Goal: Task Accomplishment & Management: Manage account settings

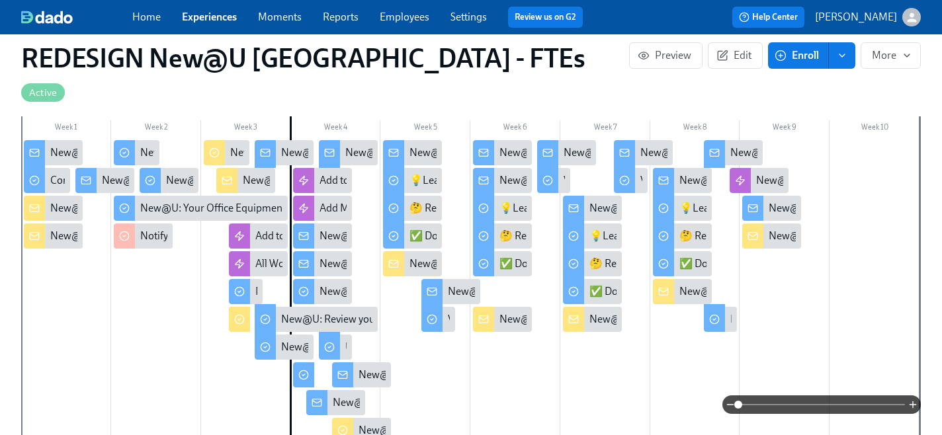
scroll to position [0, 17540]
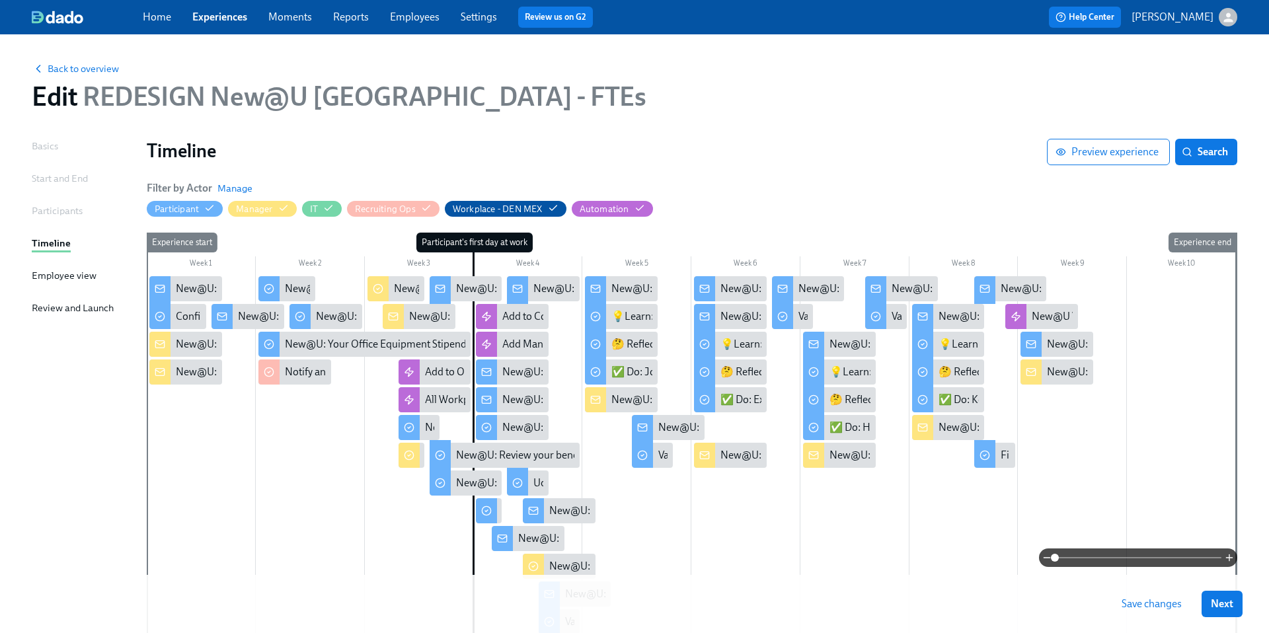
scroll to position [128, 0]
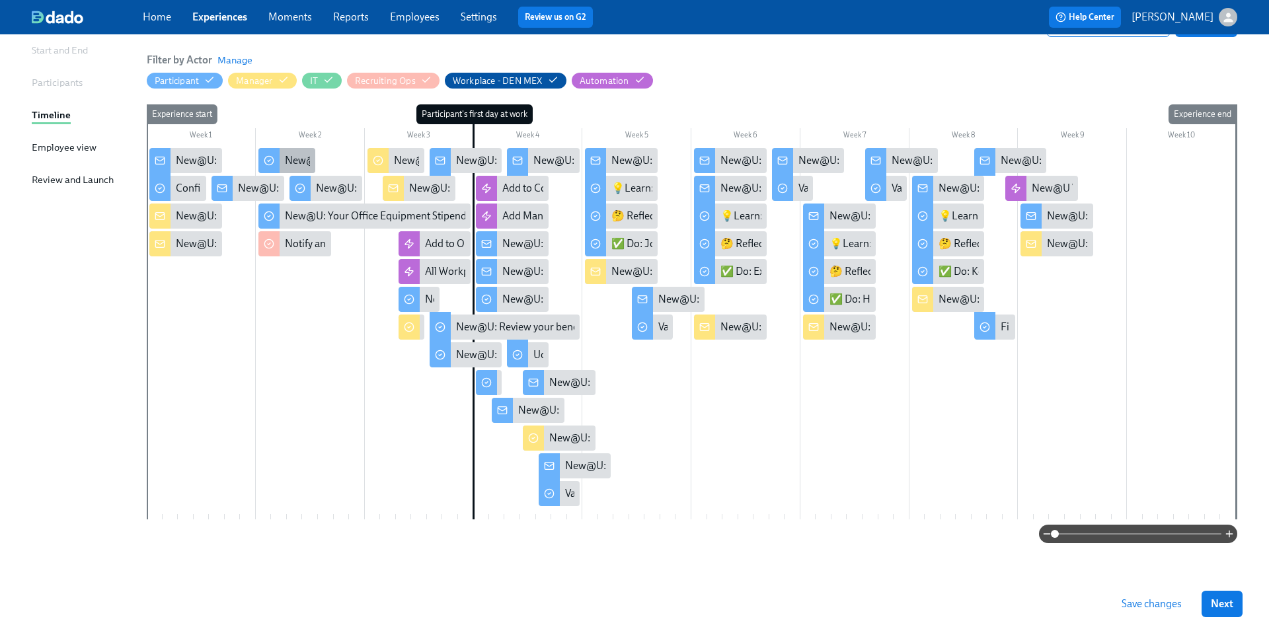
click at [298, 163] on div "New@U: Background check completion" at bounding box center [375, 160] width 180 height 15
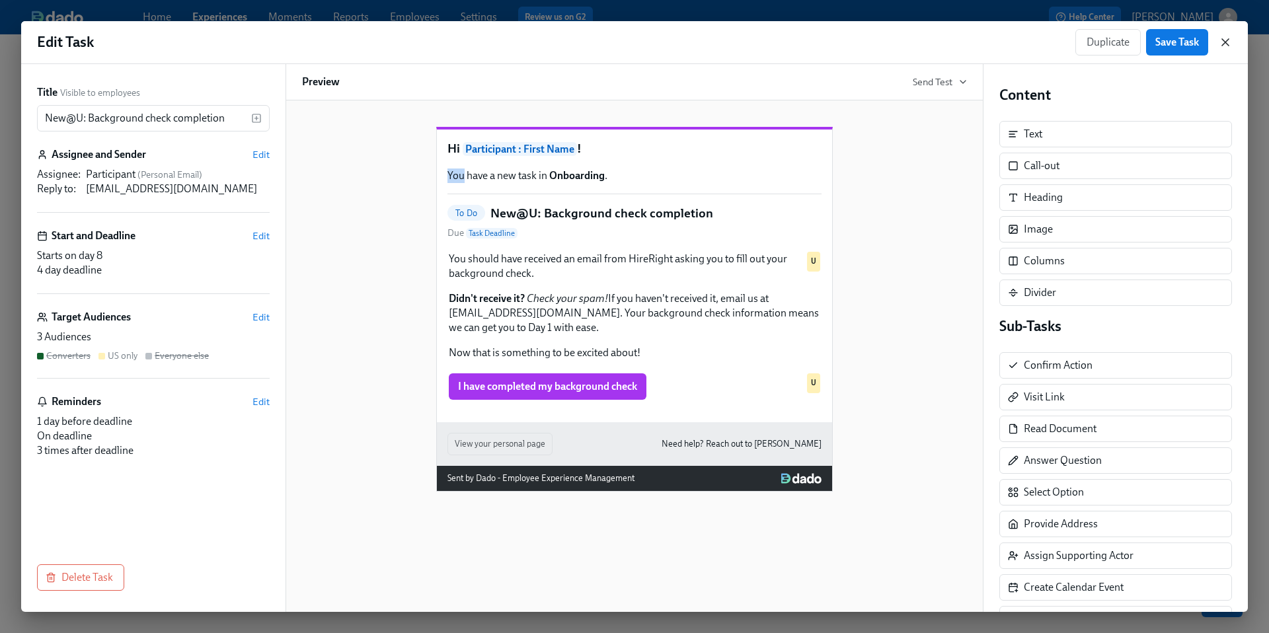
click at [1225, 41] on icon "button" at bounding box center [1226, 42] width 7 height 7
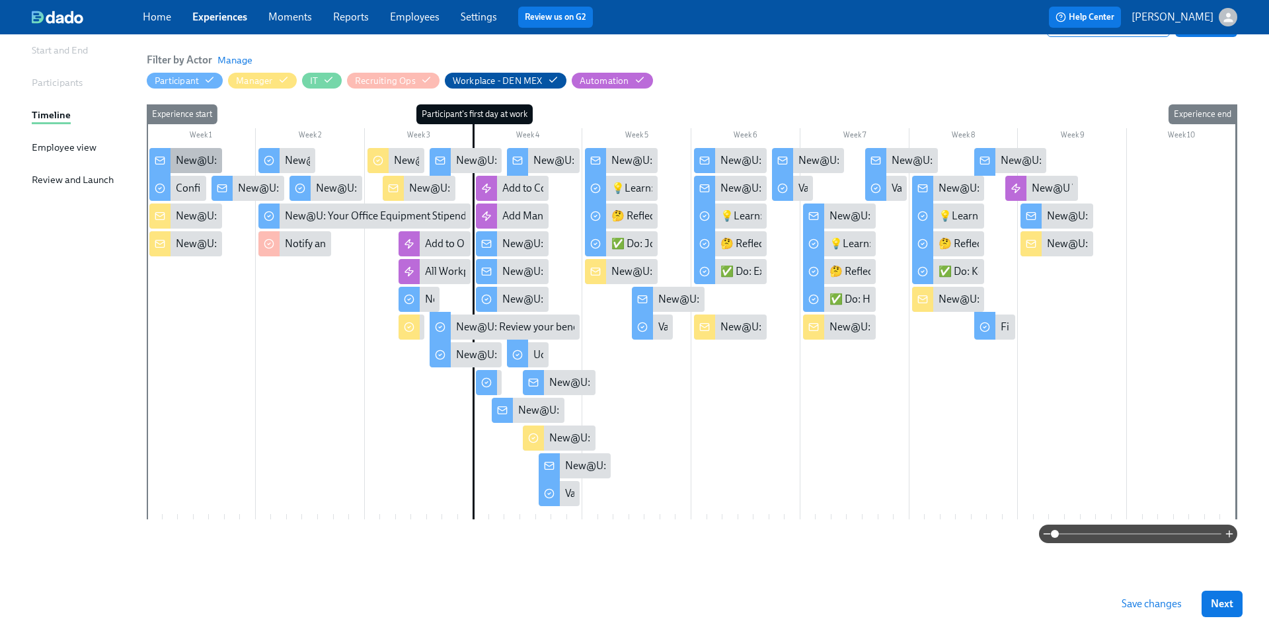
click at [210, 159] on div "New@U: Welcome to Udemy - We’re So Happy You’re Here!" at bounding box center [309, 160] width 266 height 15
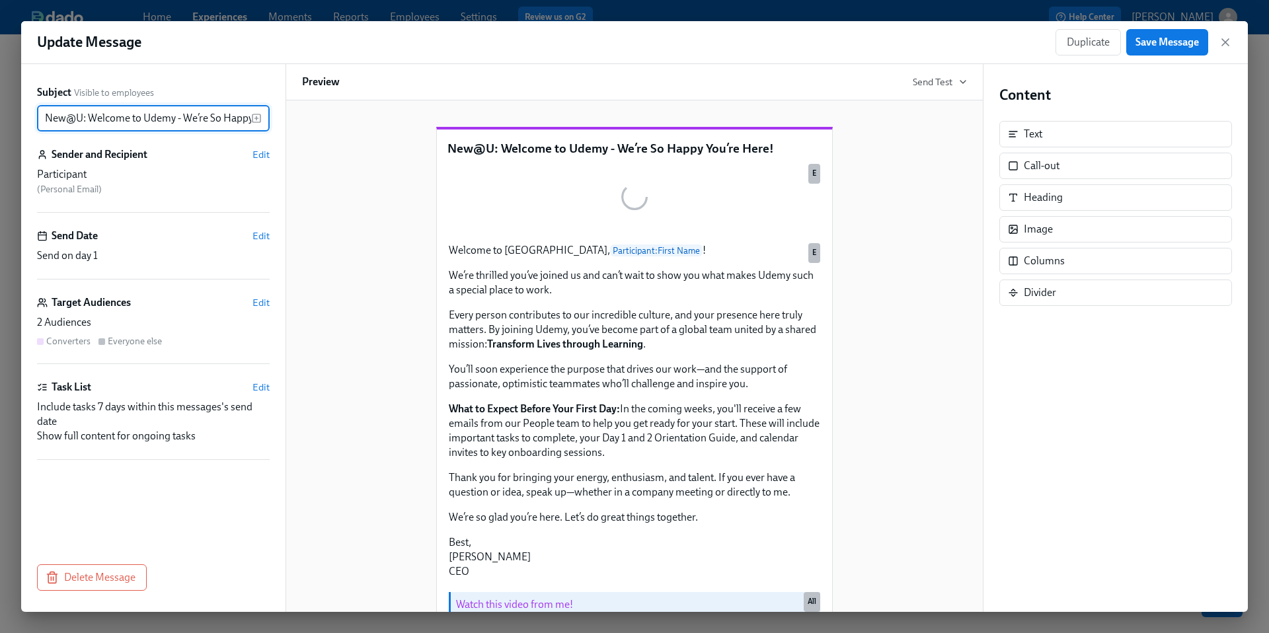
scroll to position [0, 58]
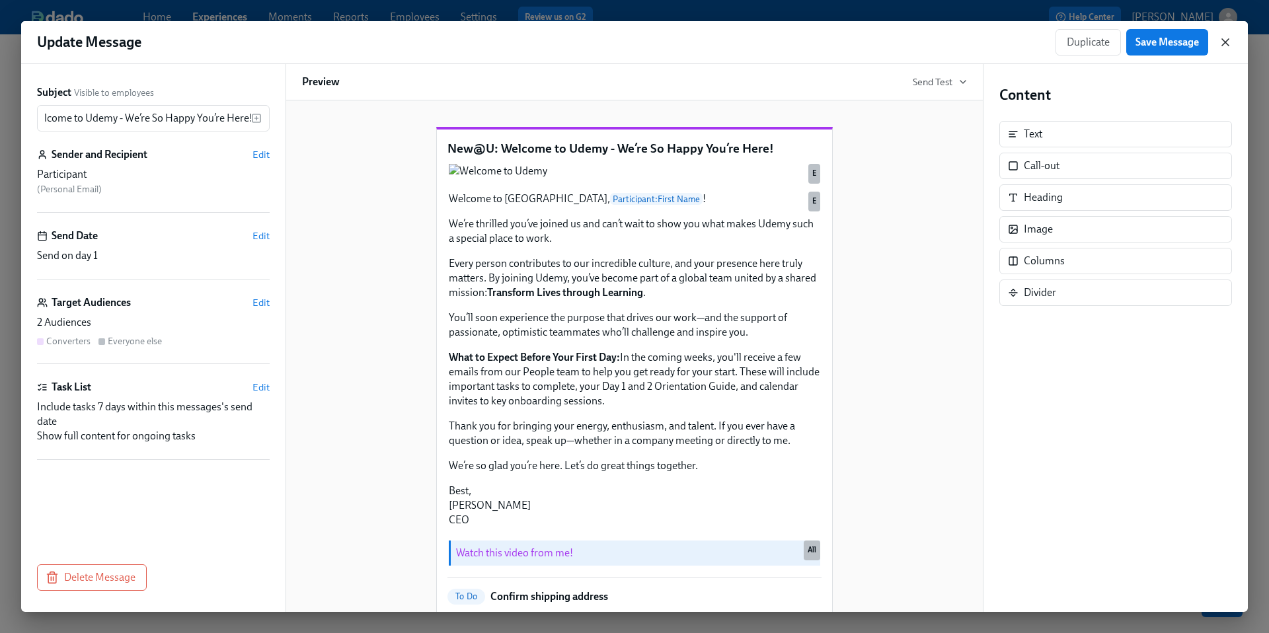
click at [1226, 43] on icon "button" at bounding box center [1225, 42] width 13 height 13
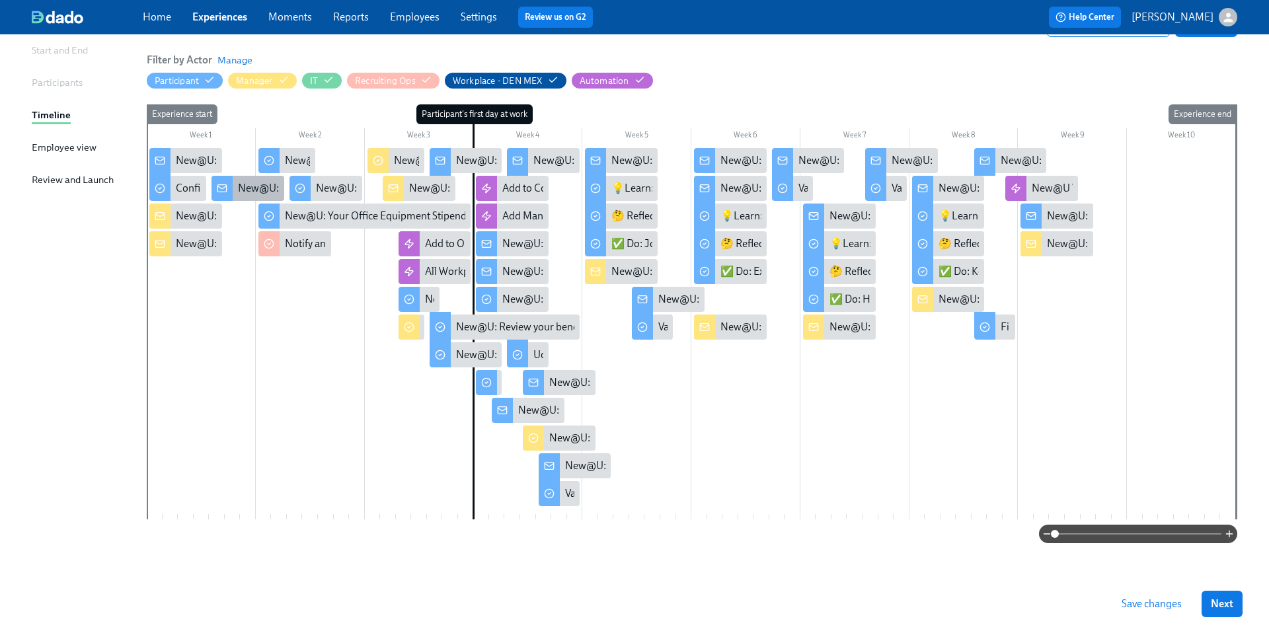
click at [236, 196] on div "New@U: Perks, Payroll and Benefits [DEMOGRAPHIC_DATA] Employees at [GEOGRAPHIC_…" at bounding box center [248, 188] width 73 height 25
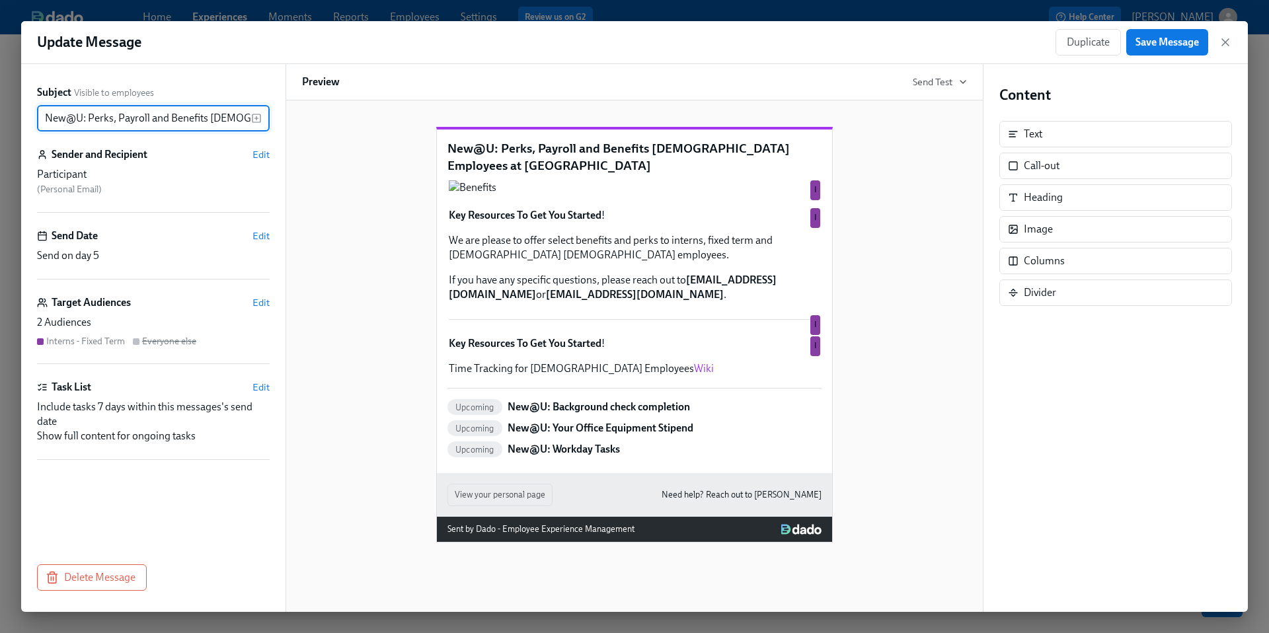
scroll to position [0, 85]
click at [1228, 43] on icon "button" at bounding box center [1225, 42] width 13 height 13
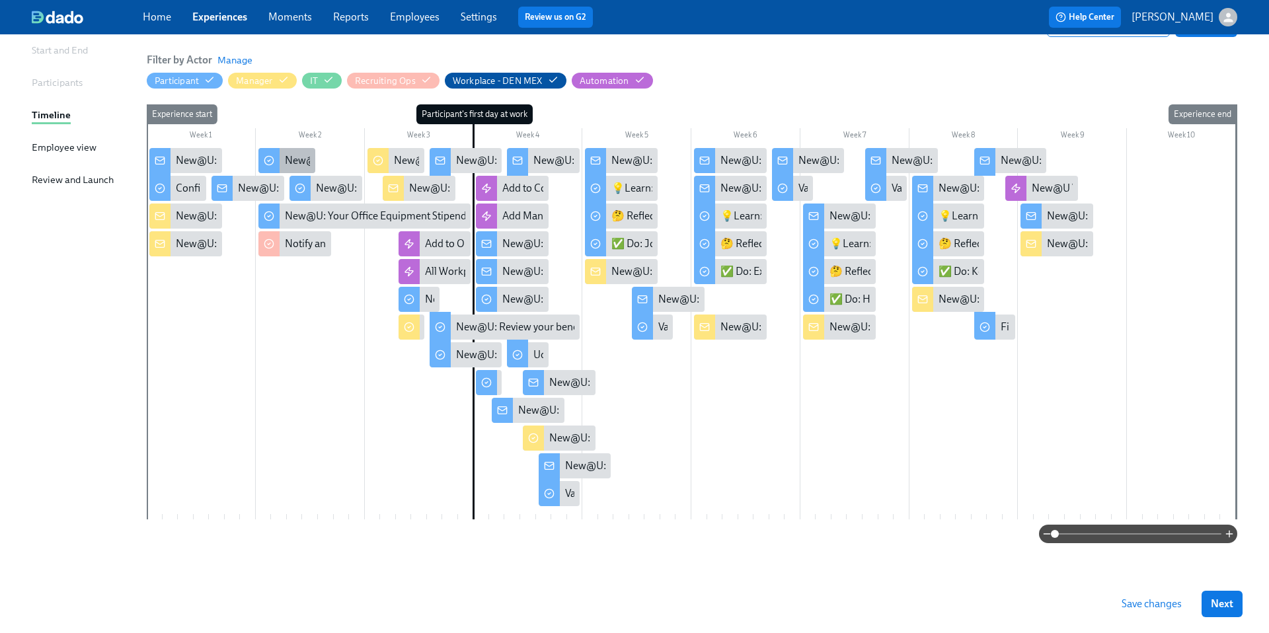
click at [293, 158] on div "New@U: Background check completion" at bounding box center [375, 160] width 180 height 15
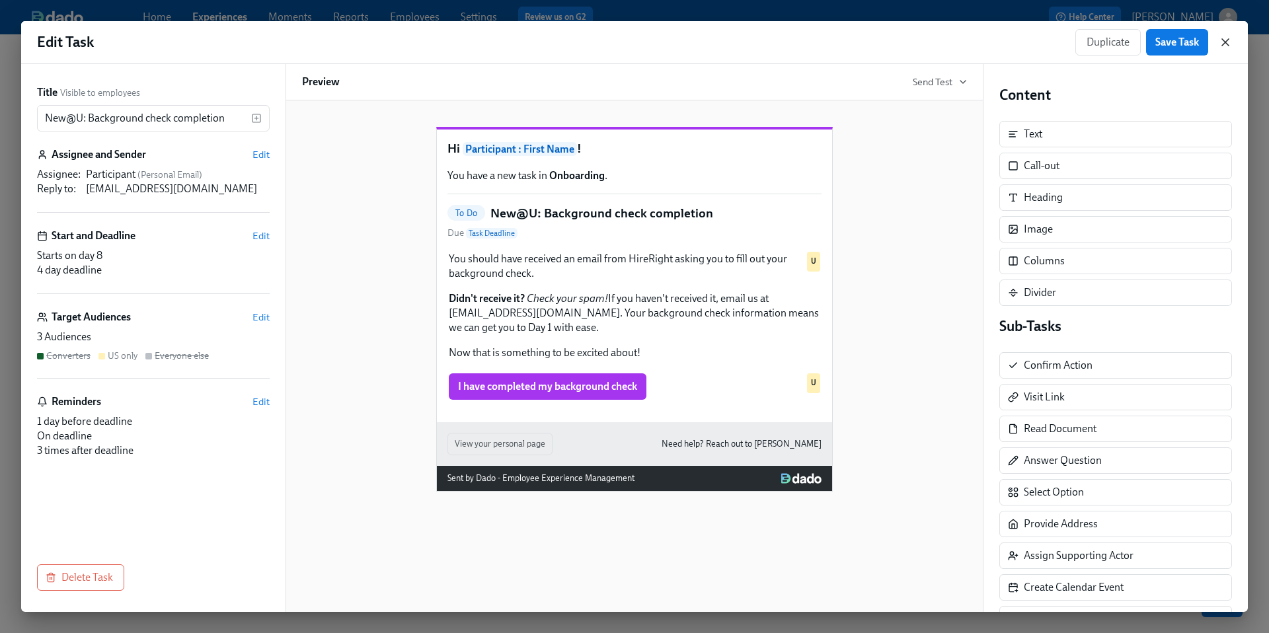
click at [1232, 36] on icon "button" at bounding box center [1225, 42] width 13 height 13
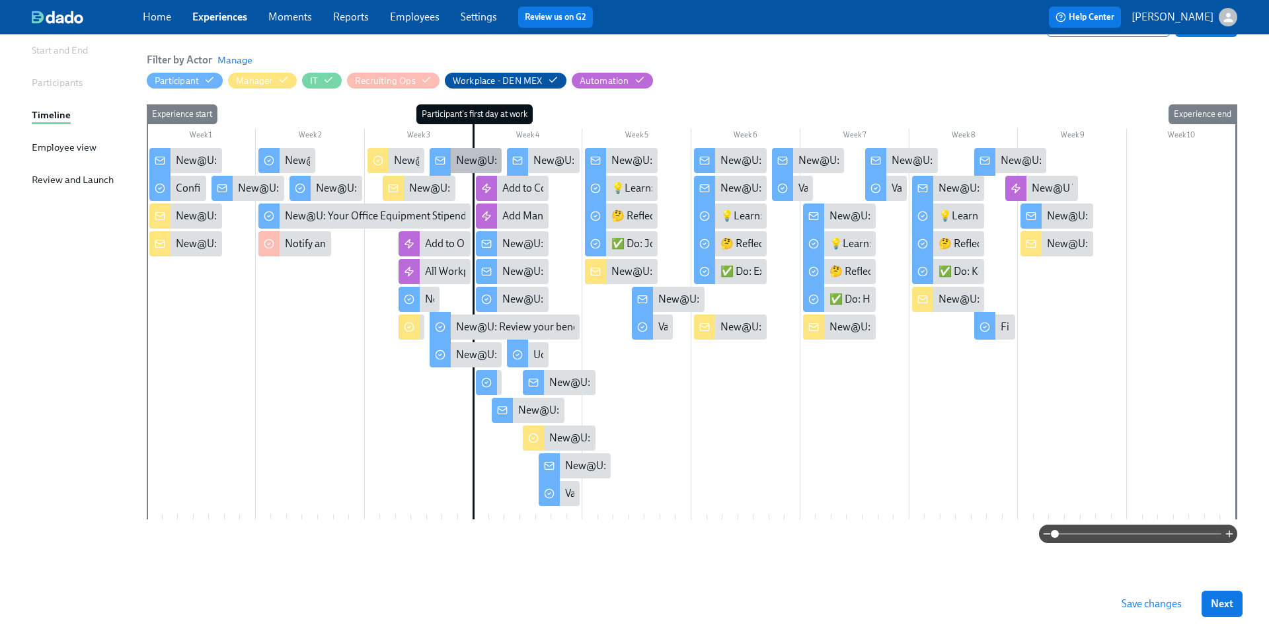
click at [469, 163] on div "New@U: Get Ready for Your First Day at [GEOGRAPHIC_DATA]!" at bounding box center [600, 160] width 288 height 15
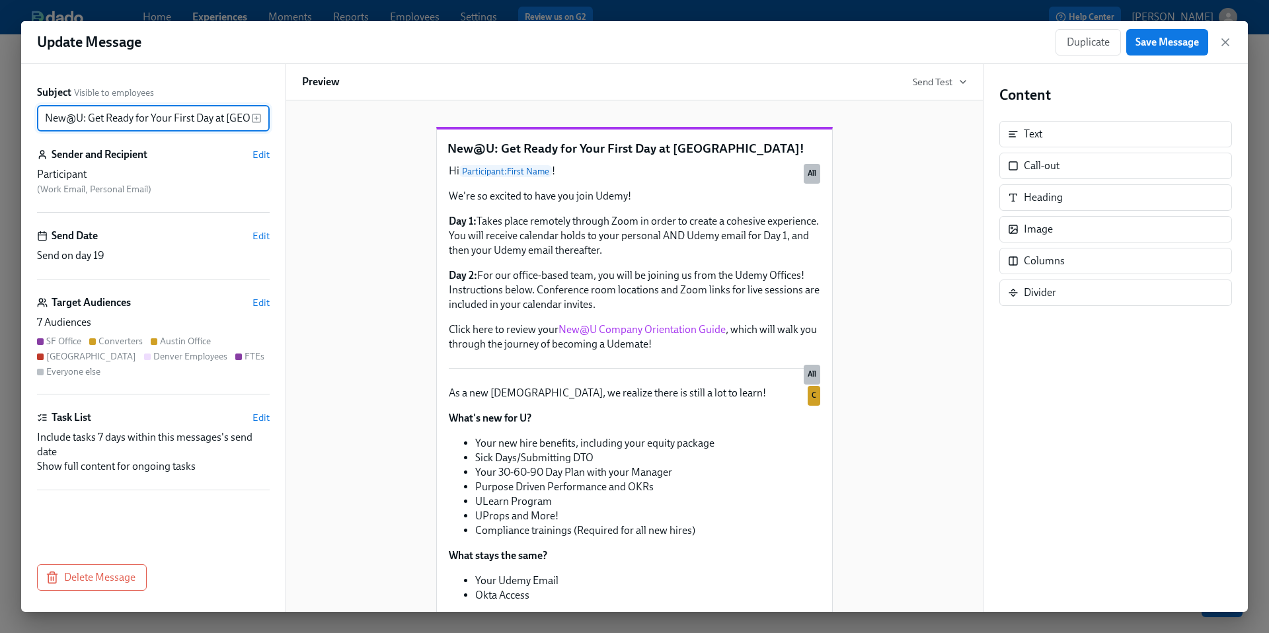
scroll to position [0, 11]
click at [1230, 36] on icon "button" at bounding box center [1225, 42] width 13 height 13
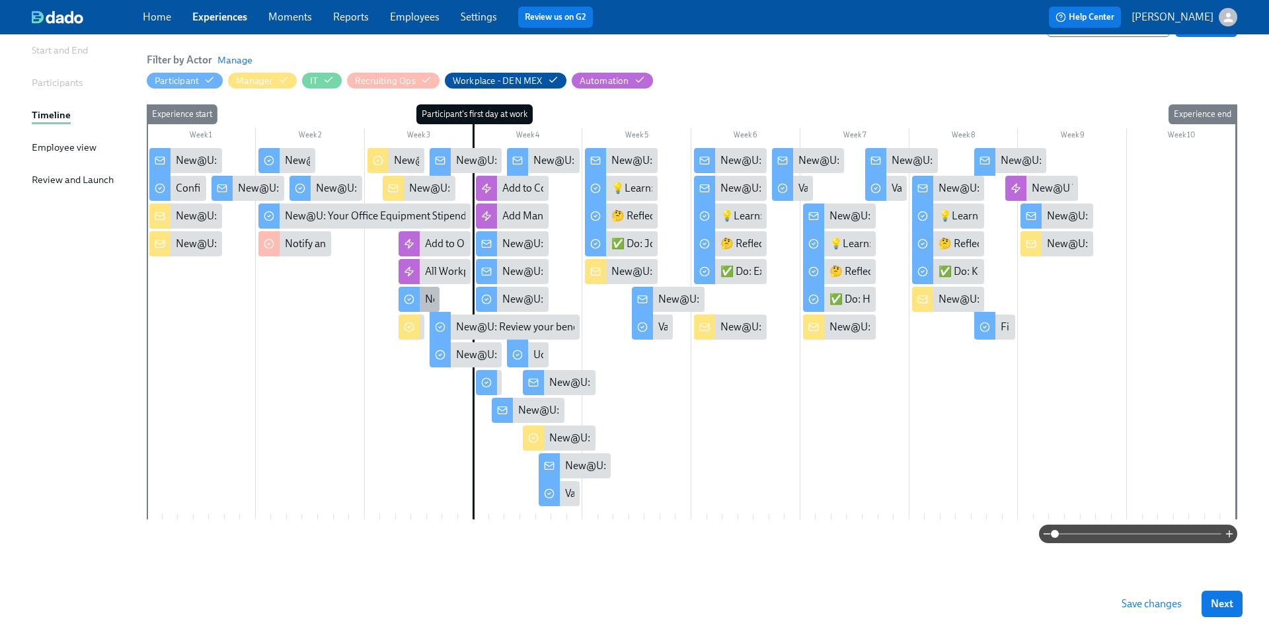
click at [426, 303] on div "New@U: Your new computer is ready!" at bounding box center [510, 299] width 171 height 15
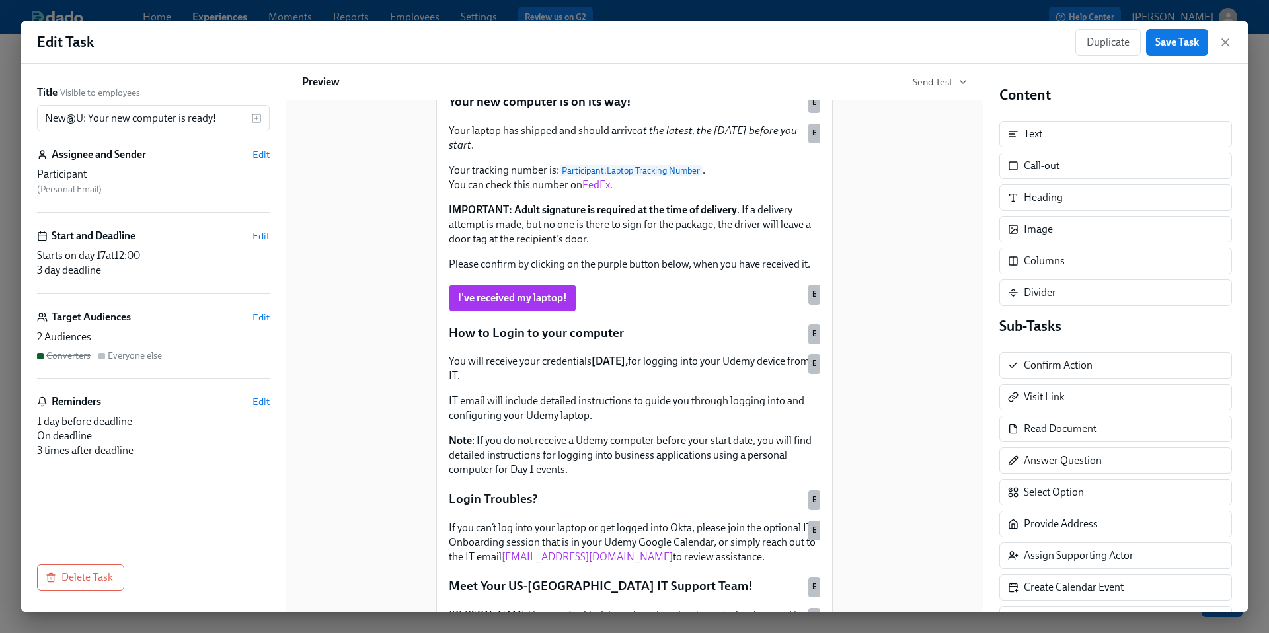
scroll to position [158, 0]
click at [1229, 44] on icon "button" at bounding box center [1225, 42] width 13 height 13
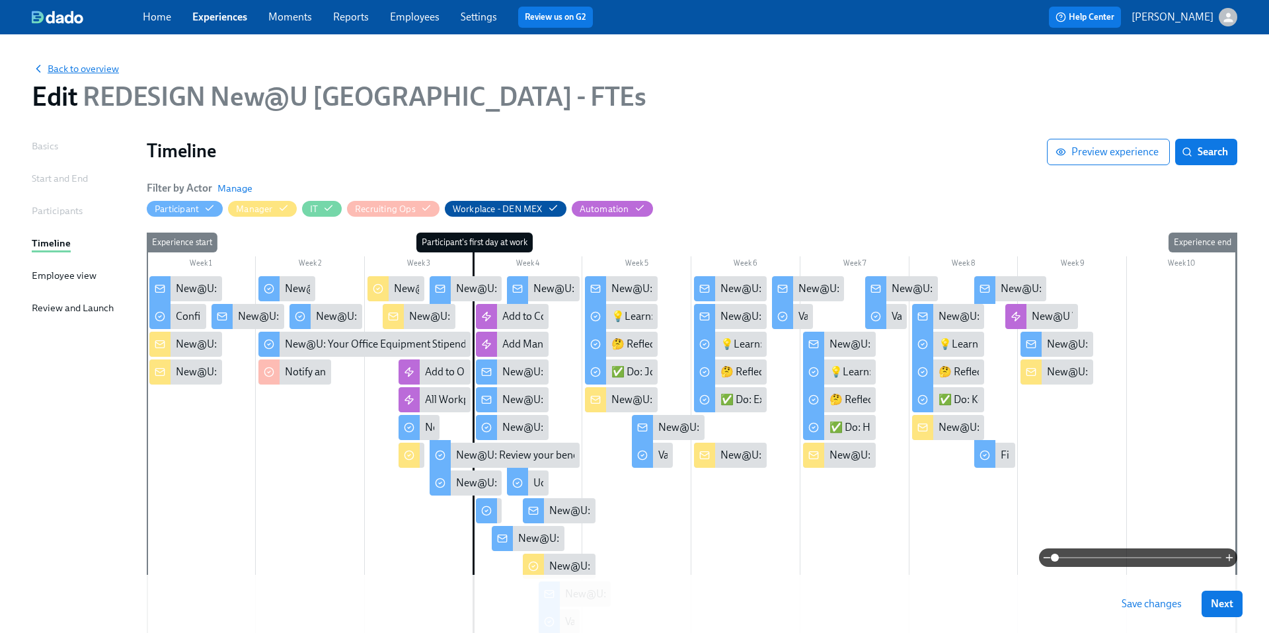
click at [68, 70] on span "Back to overview" at bounding box center [75, 68] width 87 height 13
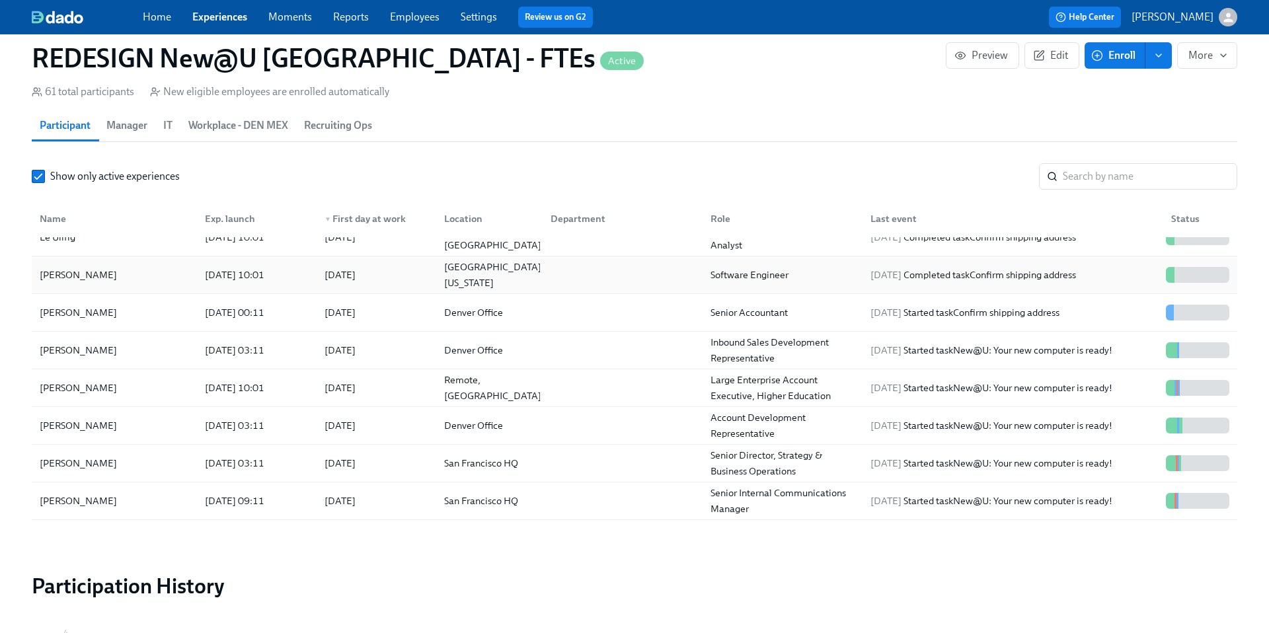
scroll to position [270, 0]
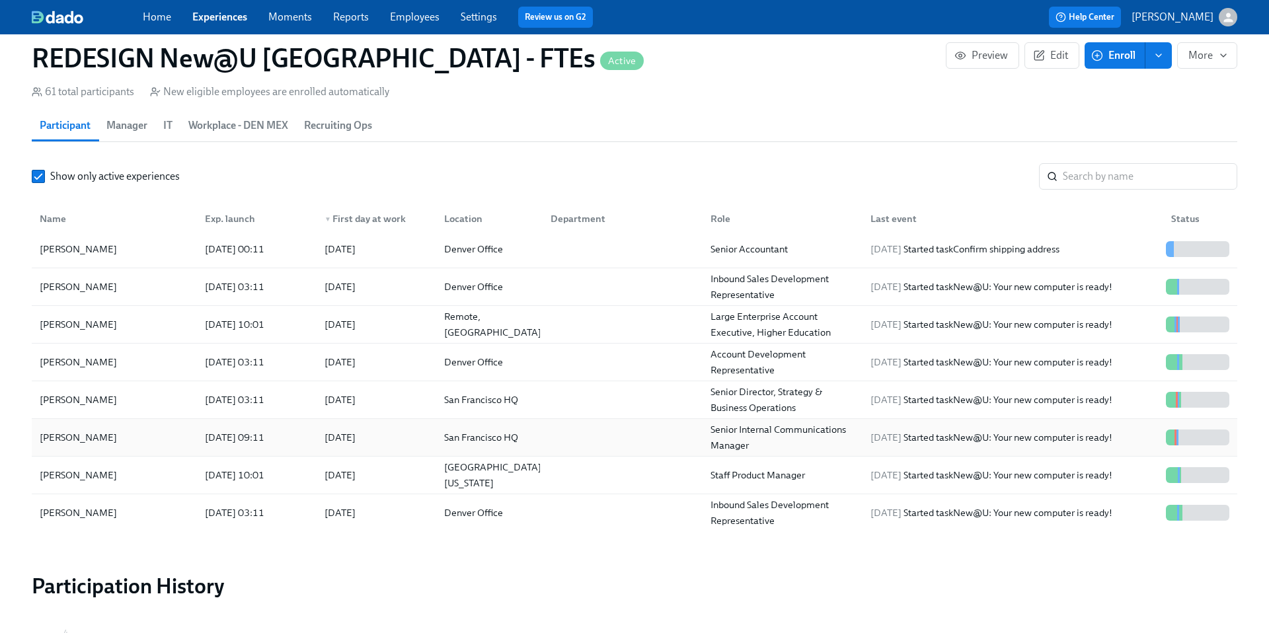
click at [75, 440] on div "[PERSON_NAME]" at bounding box center [78, 438] width 88 height 16
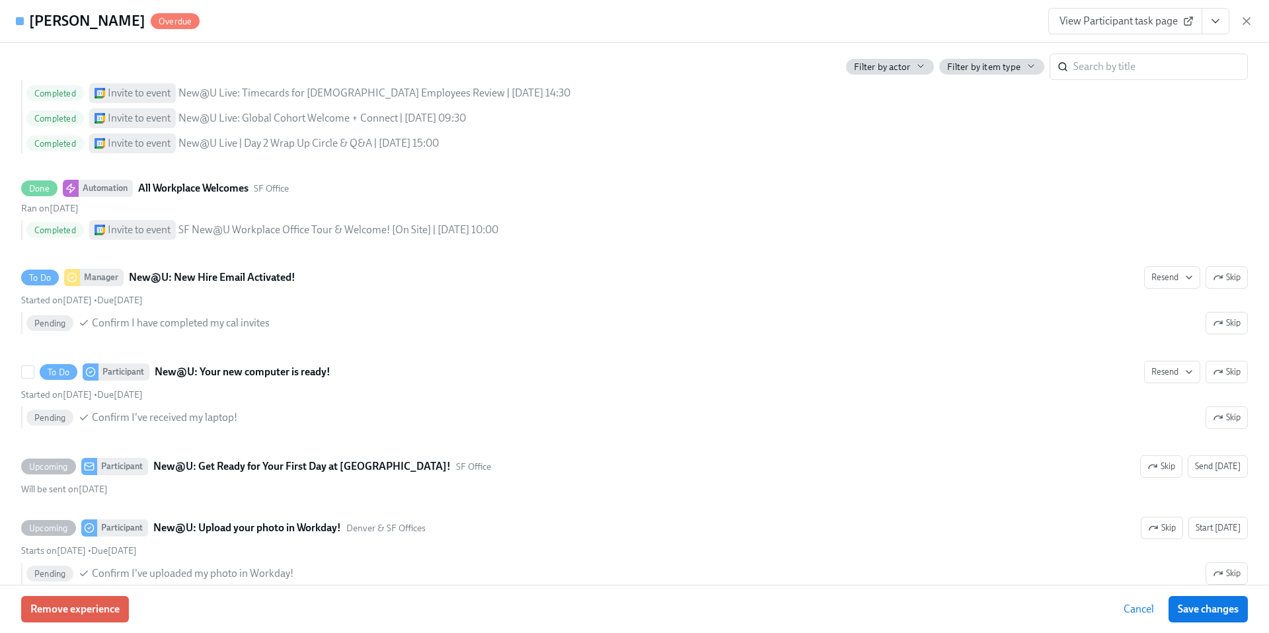
scroll to position [1445, 0]
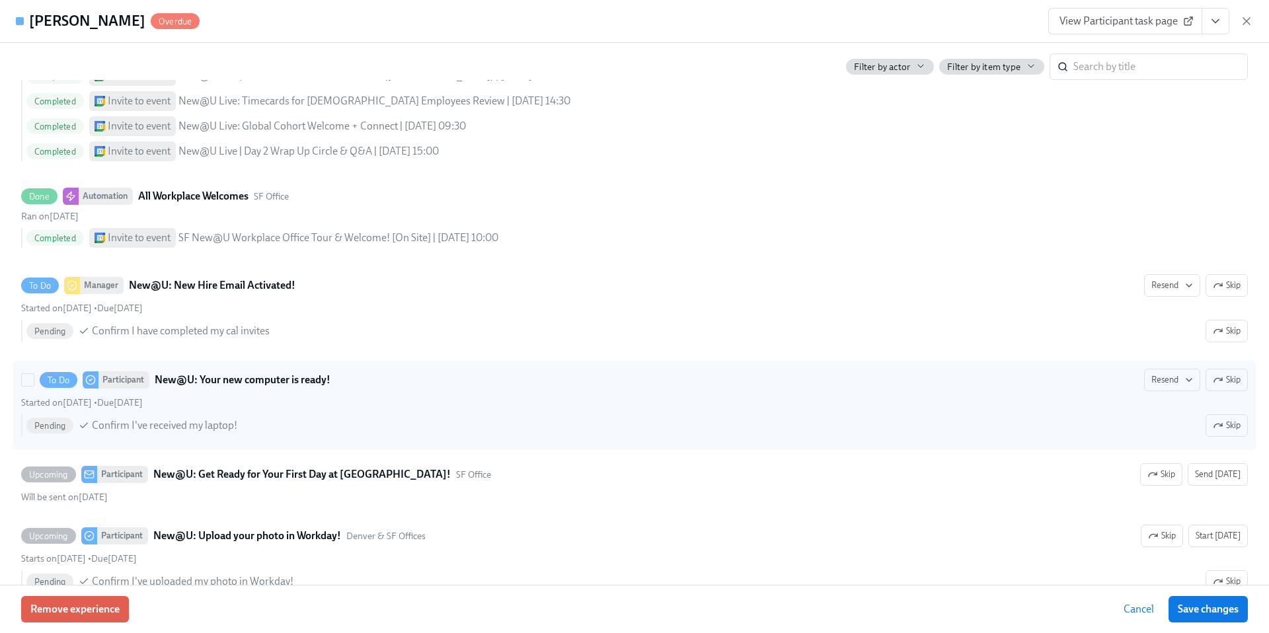
click at [293, 383] on strong "New@U: Your new computer is ready!" at bounding box center [243, 380] width 176 height 16
click at [34, 383] on input "To Do Participant New@U: Your new computer is ready! Resend Skip Started on [DA…" at bounding box center [28, 380] width 12 height 12
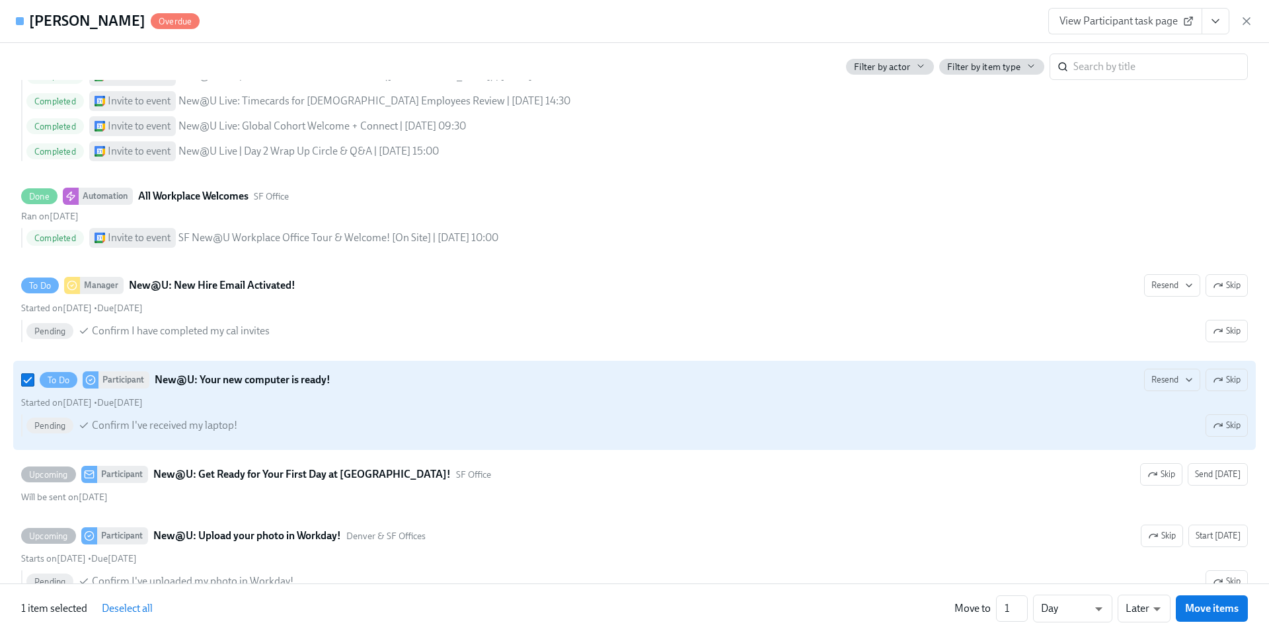
click at [293, 383] on strong "New@U: Your new computer is ready!" at bounding box center [243, 380] width 176 height 16
click at [34, 383] on input "To Do Participant New@U: Your new computer is ready! Resend Skip Started on [DA…" at bounding box center [28, 380] width 12 height 12
checkbox input "false"
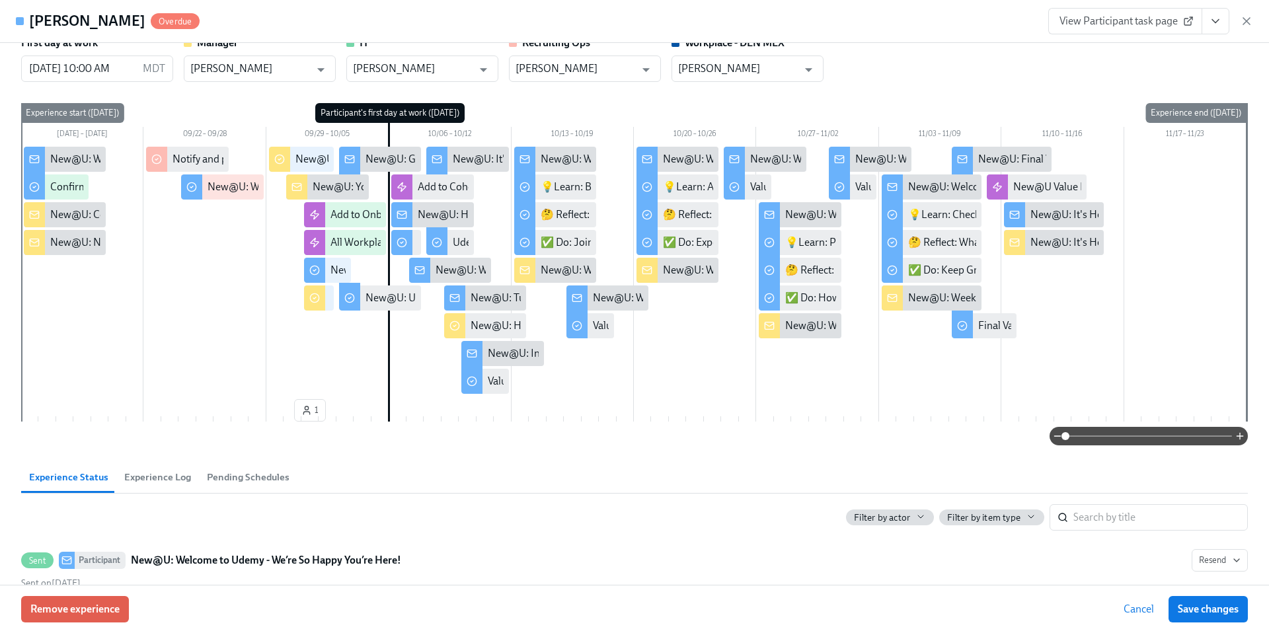
scroll to position [0, 0]
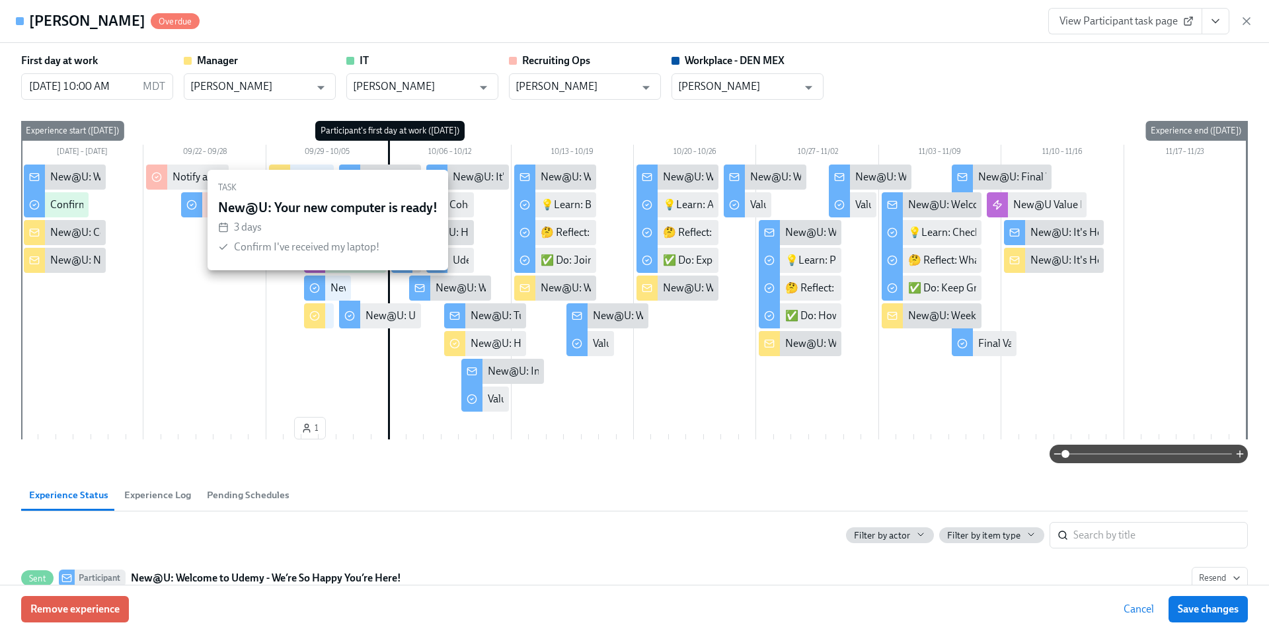
click at [333, 287] on div "New@U: Your new computer is ready!" at bounding box center [416, 288] width 171 height 15
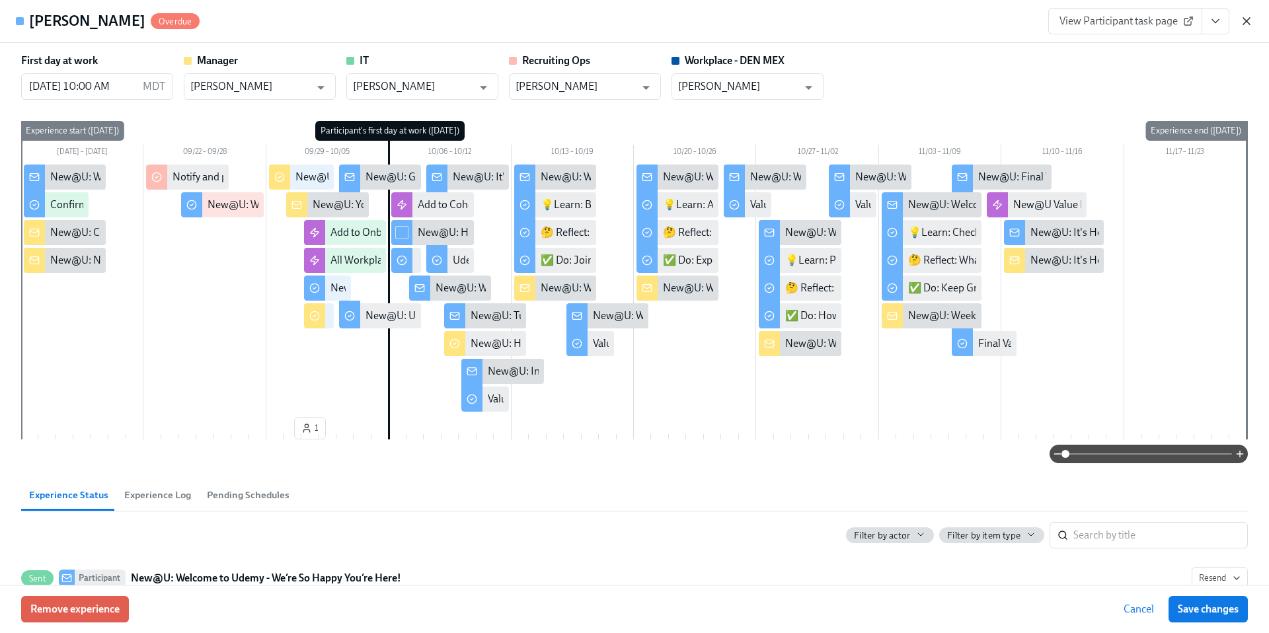
click at [1244, 22] on icon "button" at bounding box center [1246, 21] width 13 height 13
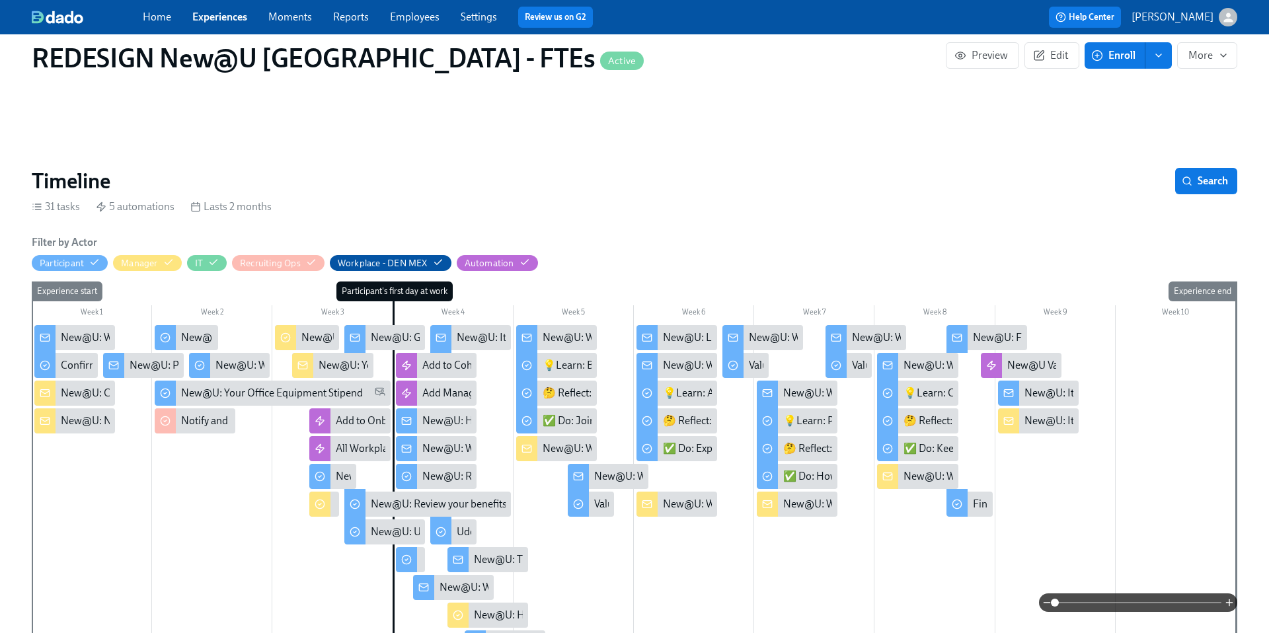
scroll to position [162, 0]
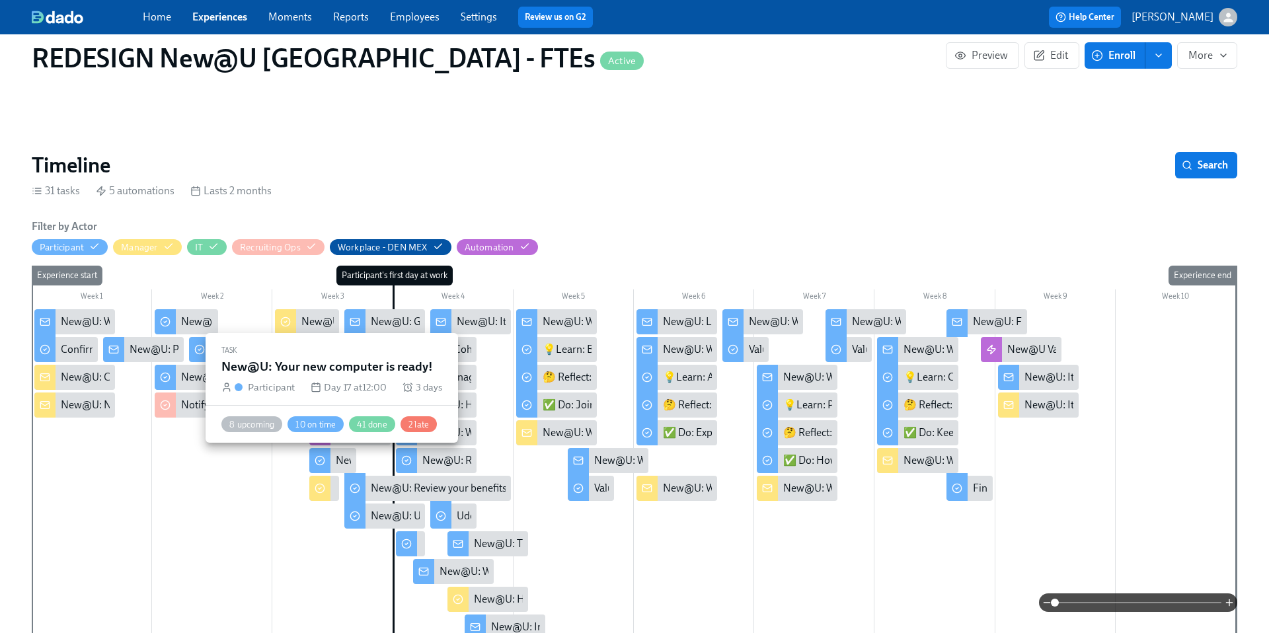
click at [350, 457] on div "New@U: Your new computer is ready!" at bounding box center [421, 461] width 171 height 15
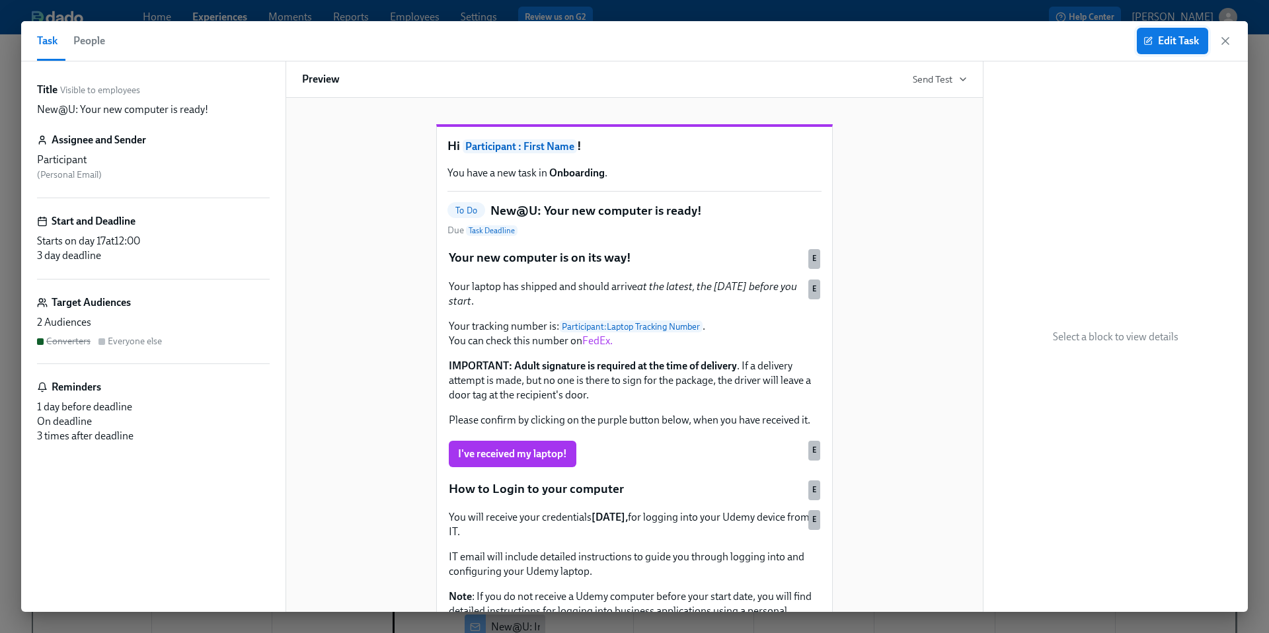
click at [1155, 45] on span "Edit Task" at bounding box center [1173, 40] width 53 height 13
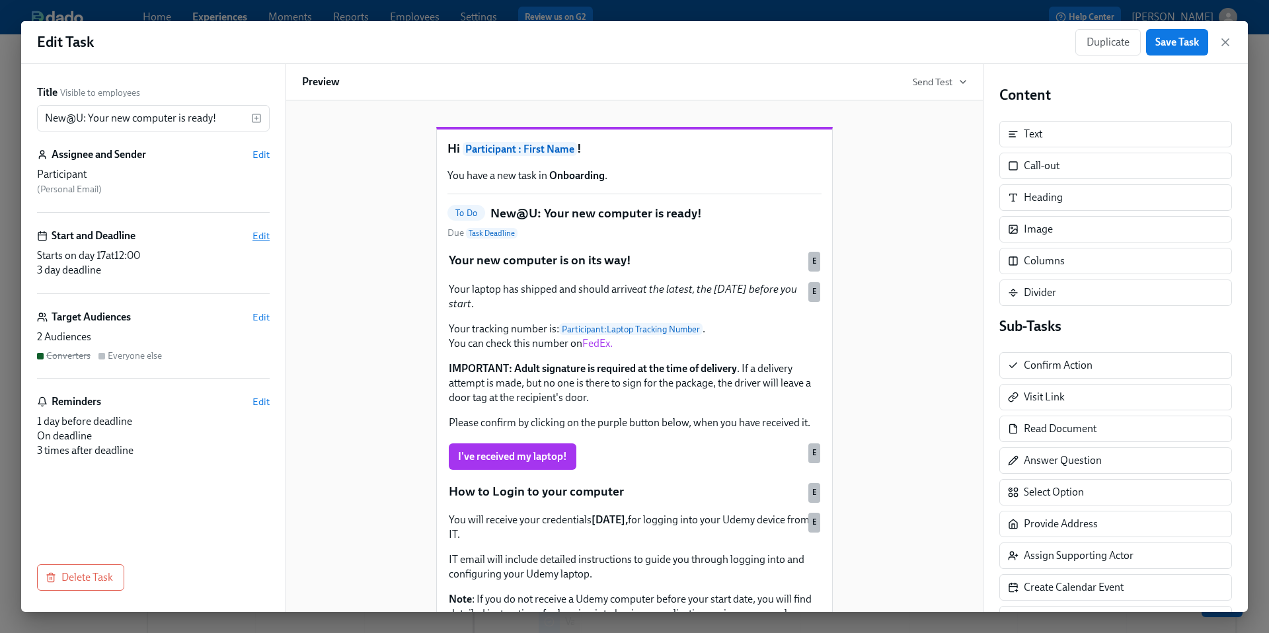
click at [260, 238] on span "Edit" at bounding box center [261, 235] width 17 height 13
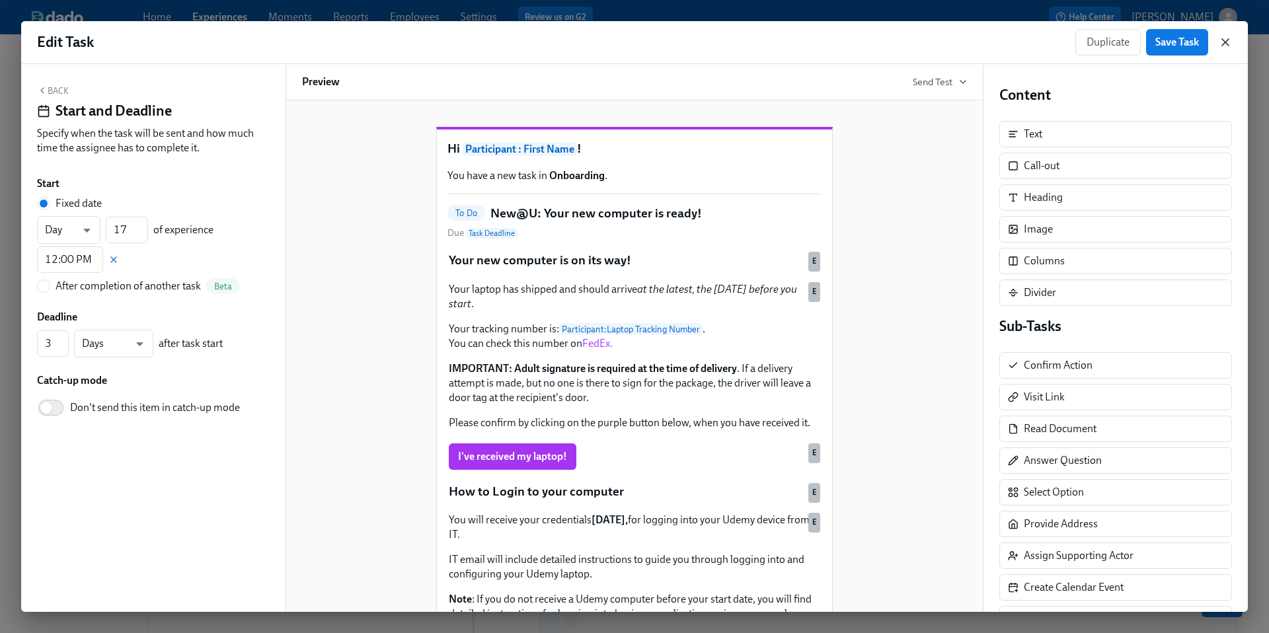
click at [1225, 45] on icon "button" at bounding box center [1225, 42] width 13 height 13
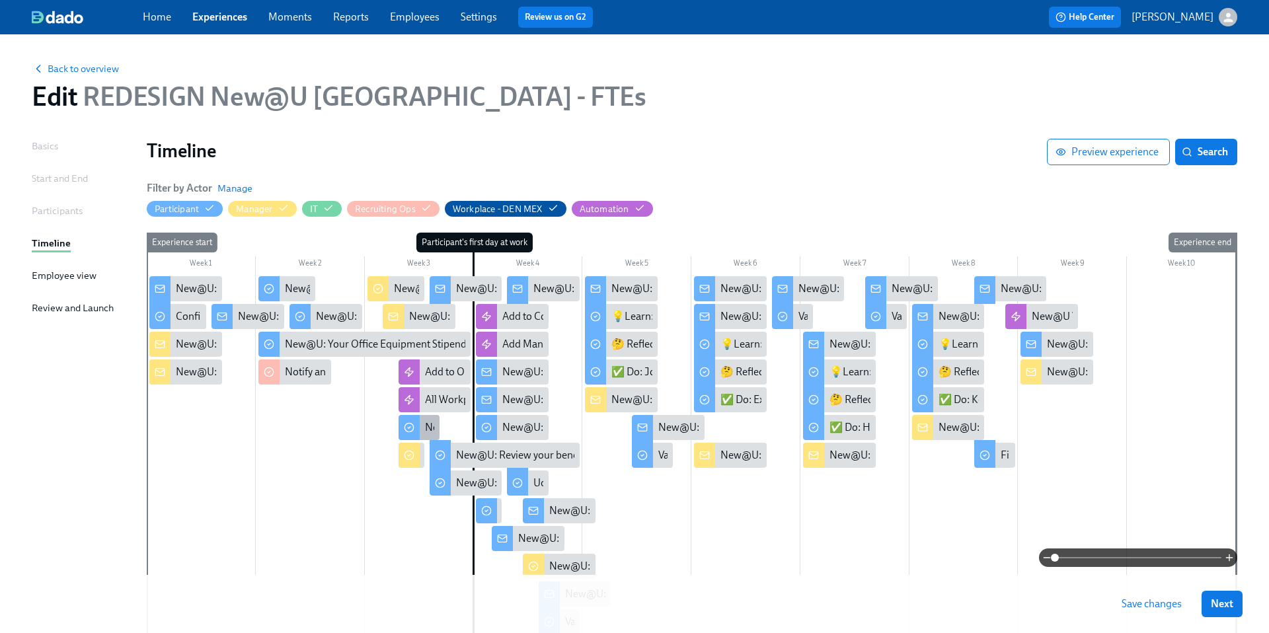
click at [428, 423] on div "New@U: Your new computer is ready!" at bounding box center [510, 428] width 171 height 15
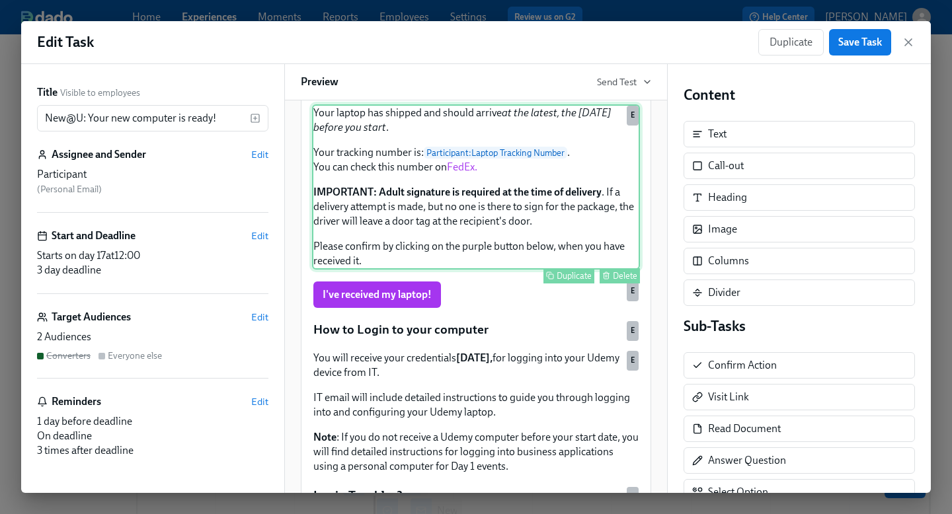
scroll to position [179, 0]
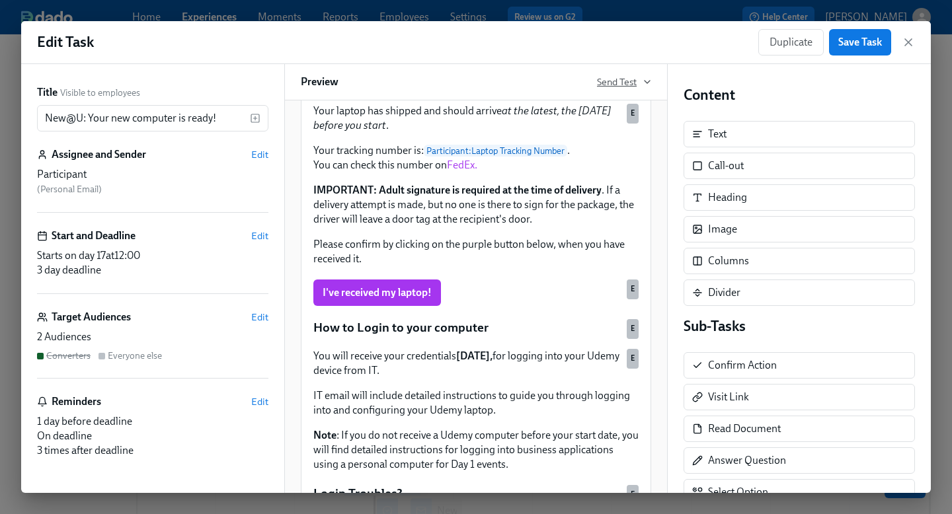
click at [649, 82] on icon "button" at bounding box center [647, 82] width 11 height 11
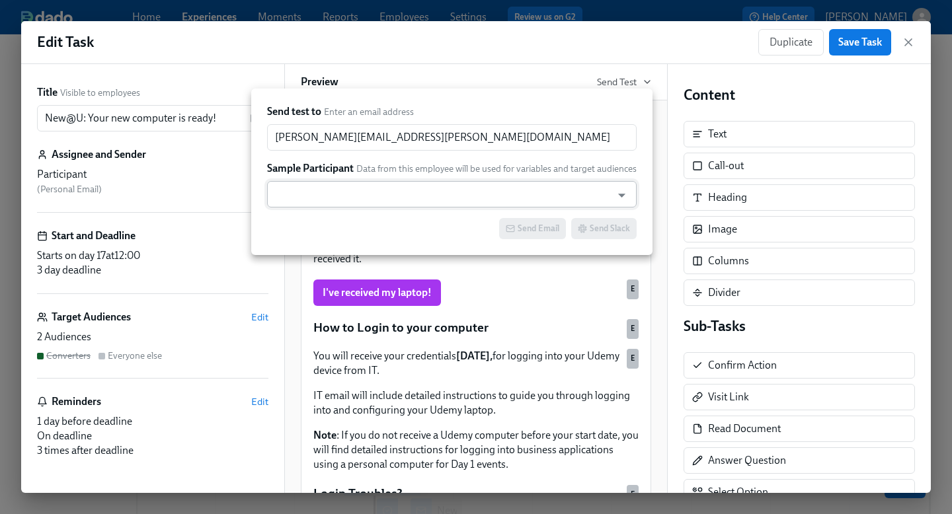
click at [397, 200] on input "text" at bounding box center [439, 194] width 331 height 26
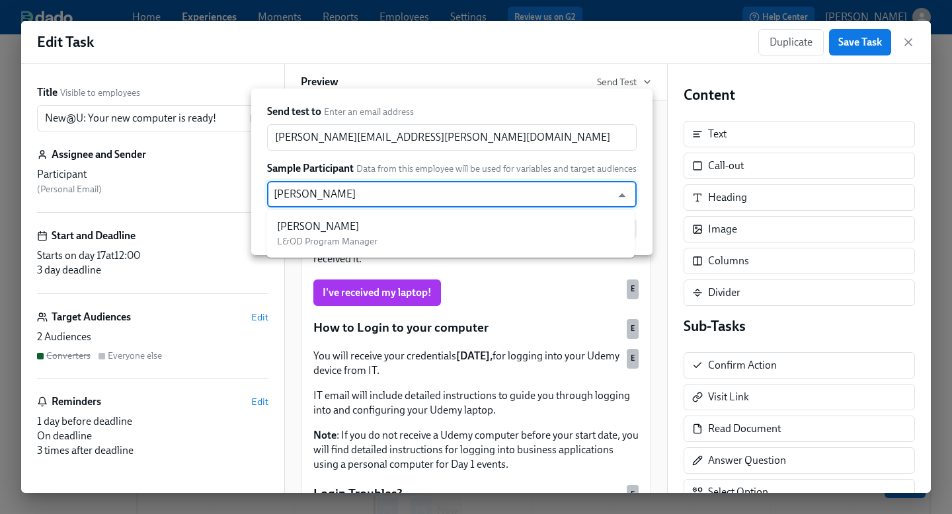
type input "[PERSON_NAME]"
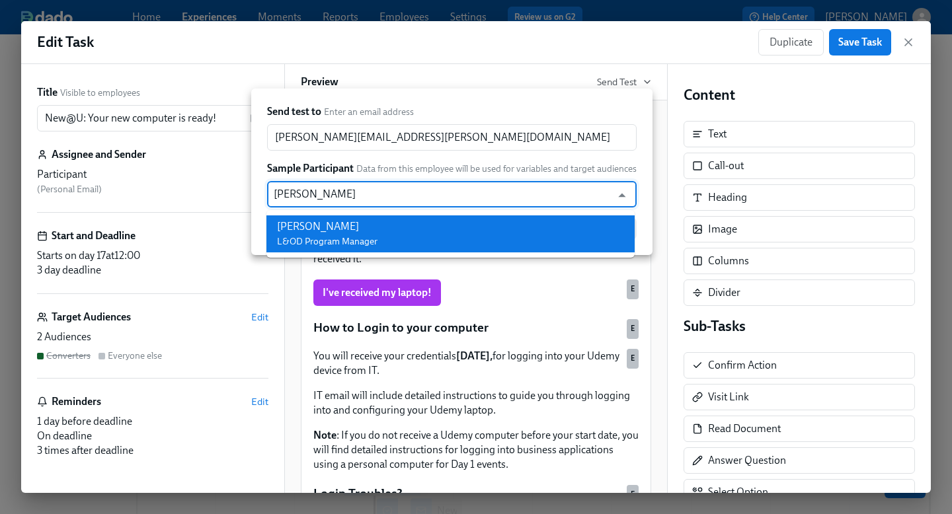
click at [321, 231] on div "[PERSON_NAME]" at bounding box center [327, 227] width 101 height 15
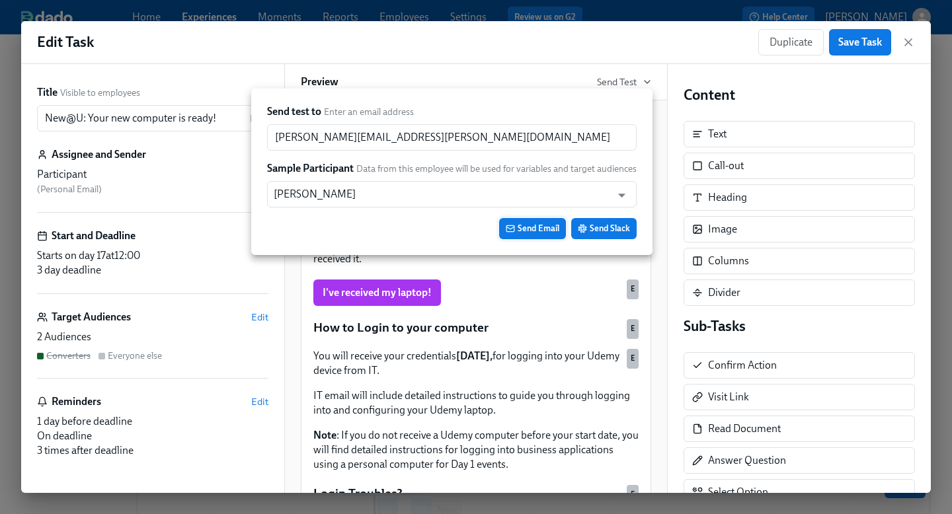
click at [546, 231] on span "Send Email" at bounding box center [533, 228] width 54 height 13
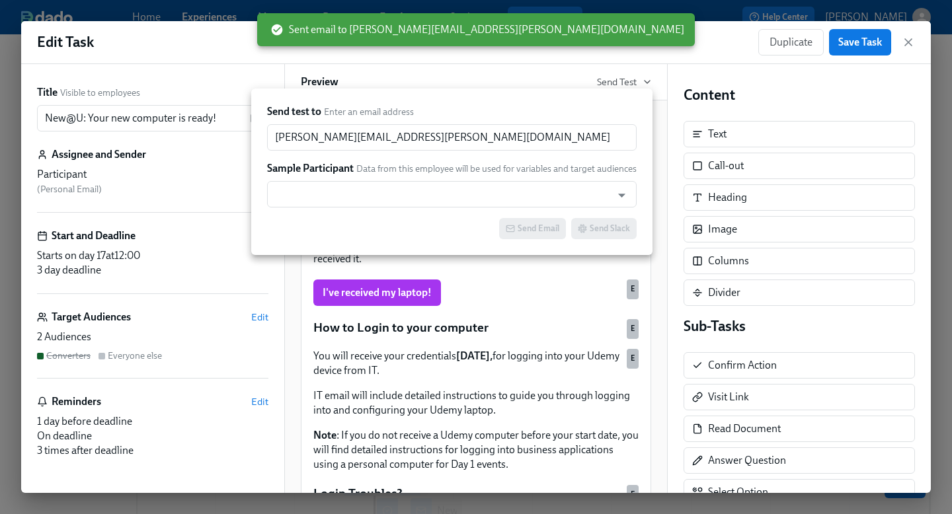
click at [910, 43] on div at bounding box center [476, 257] width 952 height 514
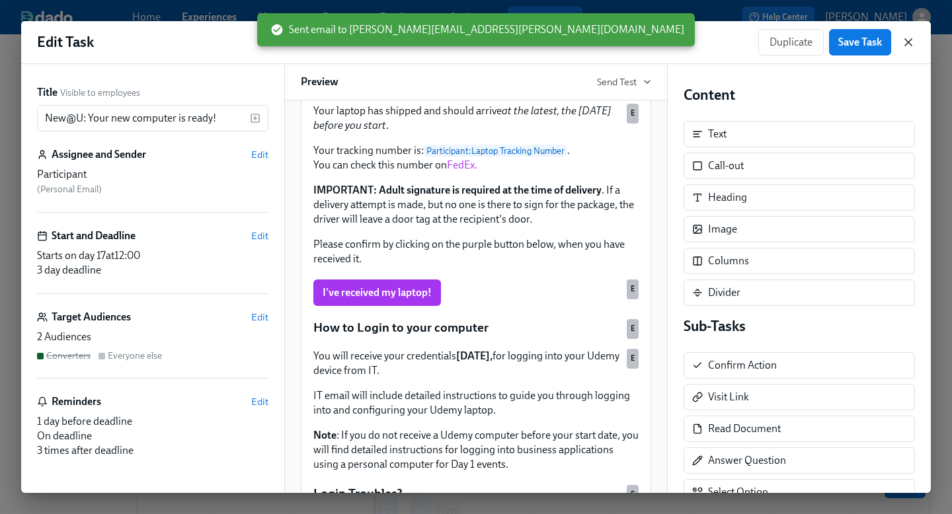
click at [908, 42] on icon "button" at bounding box center [908, 42] width 7 height 7
